Goal: Transaction & Acquisition: Purchase product/service

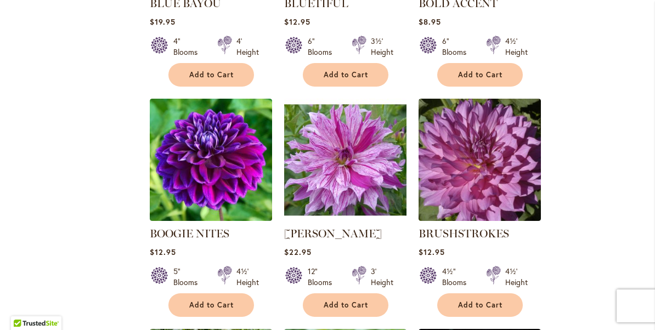
scroll to position [848, 0]
click at [209, 304] on span "Add to Cart" at bounding box center [211, 305] width 45 height 9
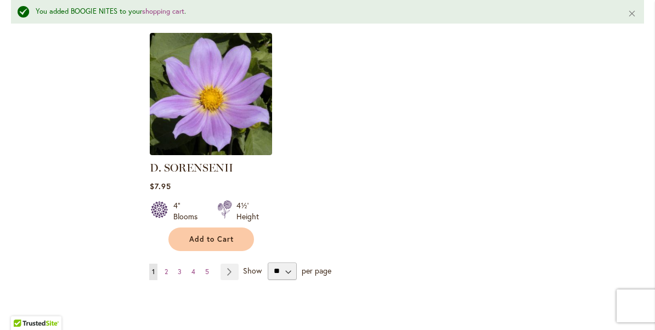
scroll to position [1404, 0]
click at [231, 270] on link "Page Next" at bounding box center [229, 272] width 18 height 16
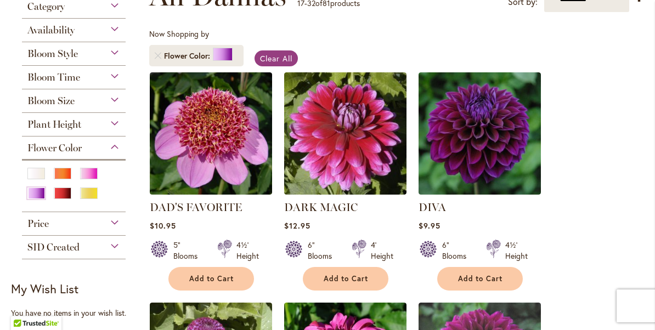
scroll to position [243, 0]
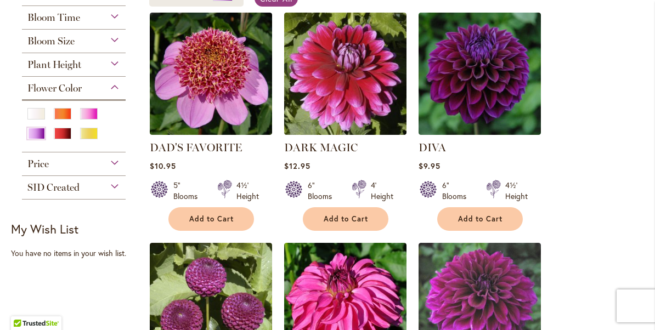
click at [478, 208] on button "Add to Cart" at bounding box center [480, 219] width 86 height 24
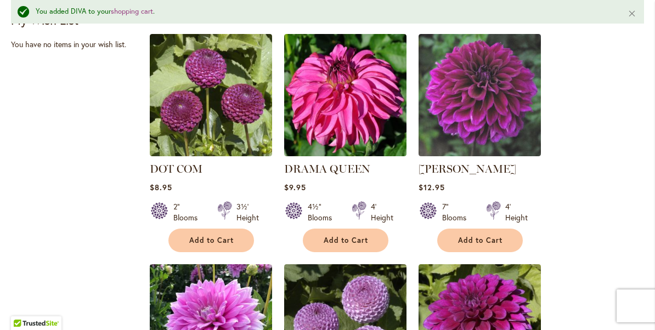
scroll to position [482, 0]
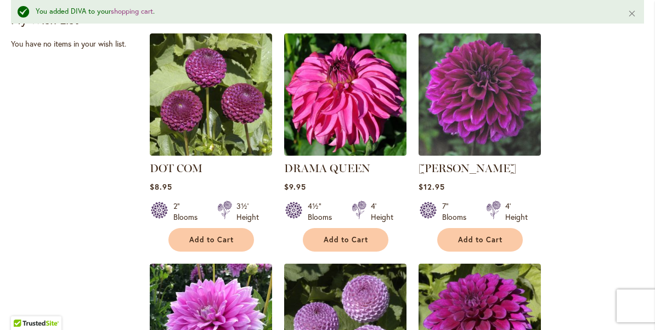
click at [477, 239] on span "Add to Cart" at bounding box center [480, 239] width 45 height 9
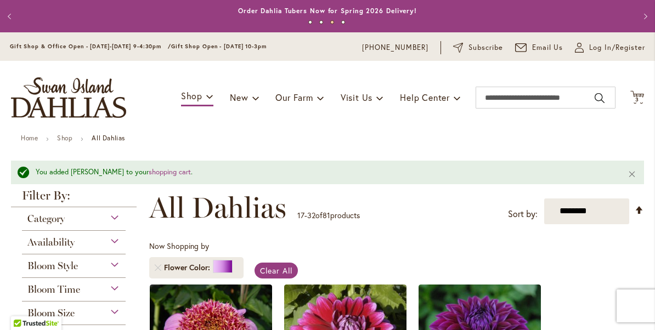
scroll to position [0, 0]
click at [636, 97] on span "3" at bounding box center [637, 99] width 4 height 7
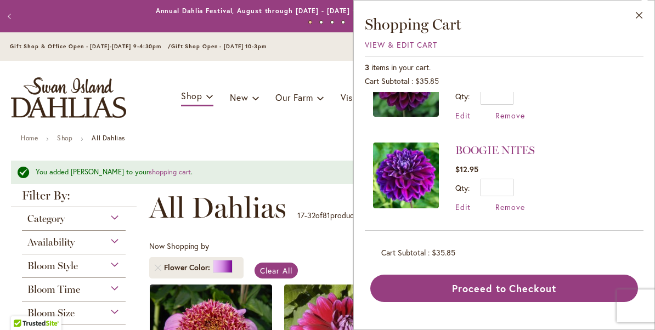
scroll to position [140, 0]
click at [491, 285] on button "Proceed to Checkout" at bounding box center [504, 288] width 268 height 27
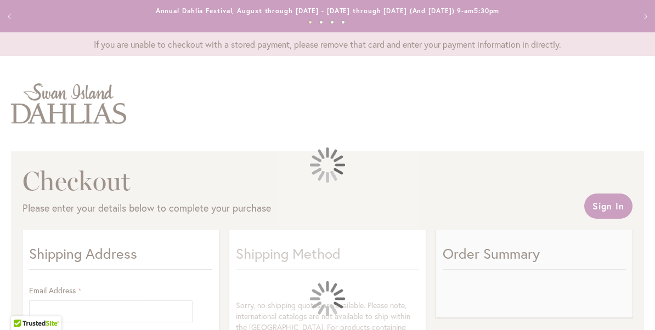
select select "**"
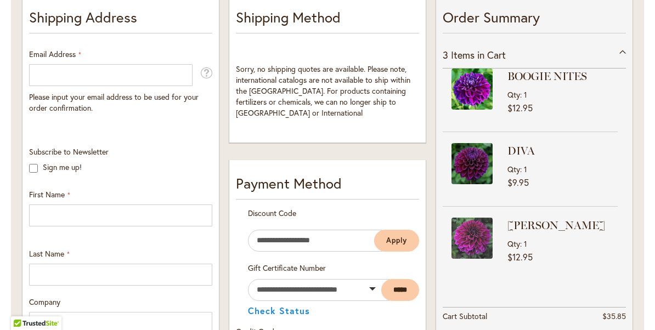
scroll to position [8, 0]
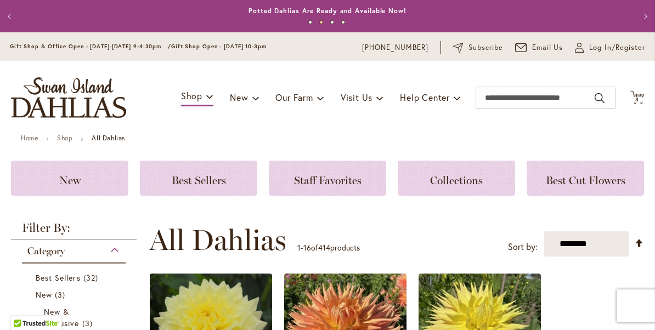
click at [642, 95] on icon "Cart .cls-1 { fill: #231f20; }" at bounding box center [637, 98] width 14 height 14
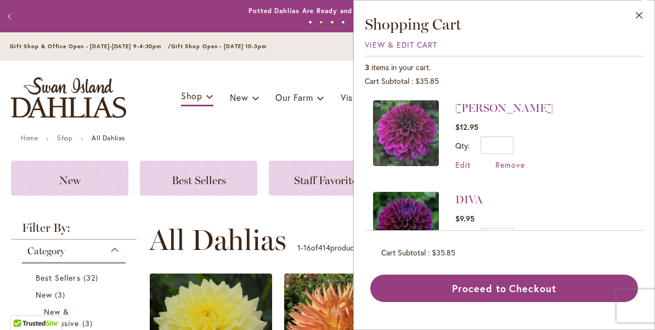
click at [539, 296] on button "Proceed to Checkout" at bounding box center [504, 288] width 268 height 27
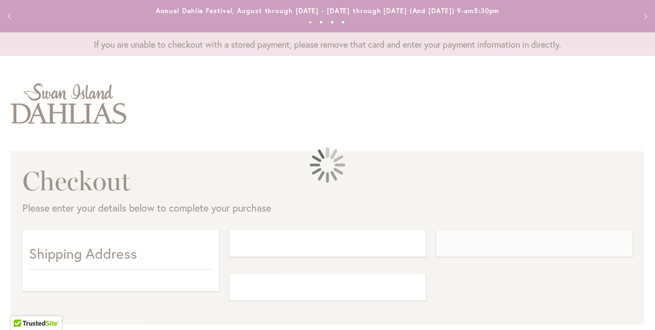
select select "**"
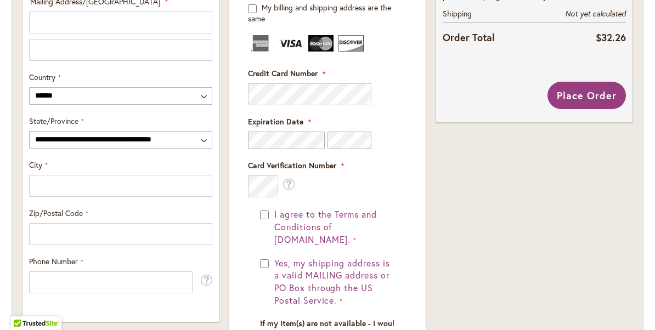
scroll to position [585, 0]
click at [272, 258] on button "Yes, my shipping address is a valid MAILING address or PO Box through the US Po…" at bounding box center [333, 283] width 123 height 50
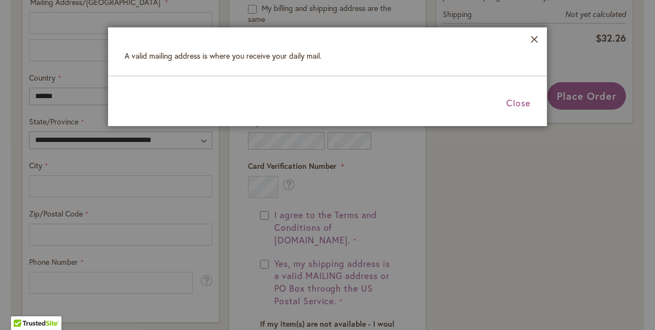
click at [513, 104] on span "Close" at bounding box center [518, 103] width 24 height 12
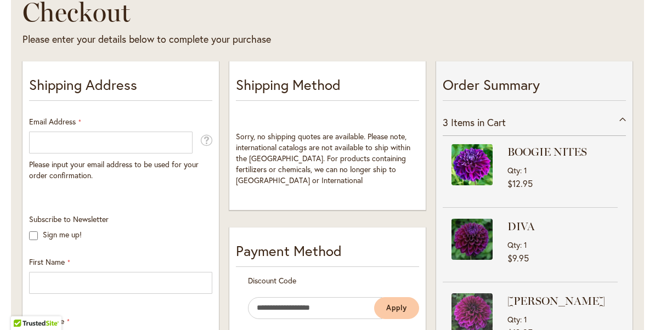
scroll to position [171, 0]
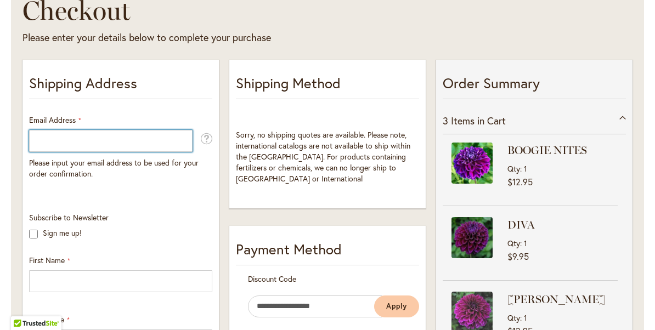
click at [137, 144] on input "Email Address" at bounding box center [110, 141] width 163 height 22
type input "****"
